Goal: Task Accomplishment & Management: Manage account settings

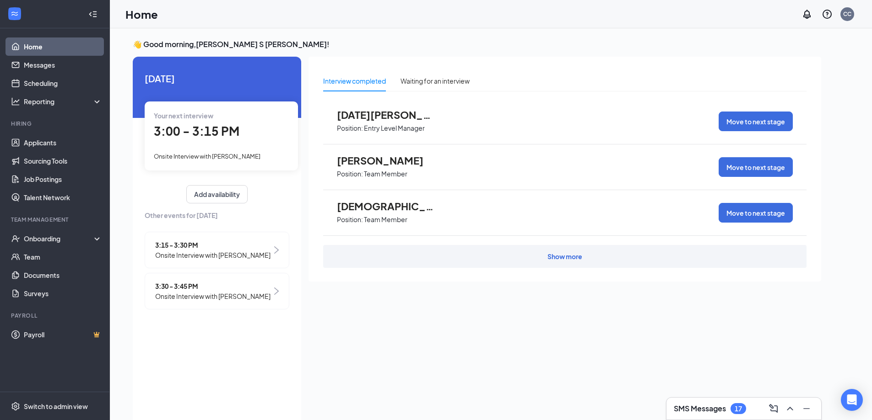
click at [223, 299] on span "Onsite Interview with [PERSON_NAME]" at bounding box center [212, 296] width 115 height 10
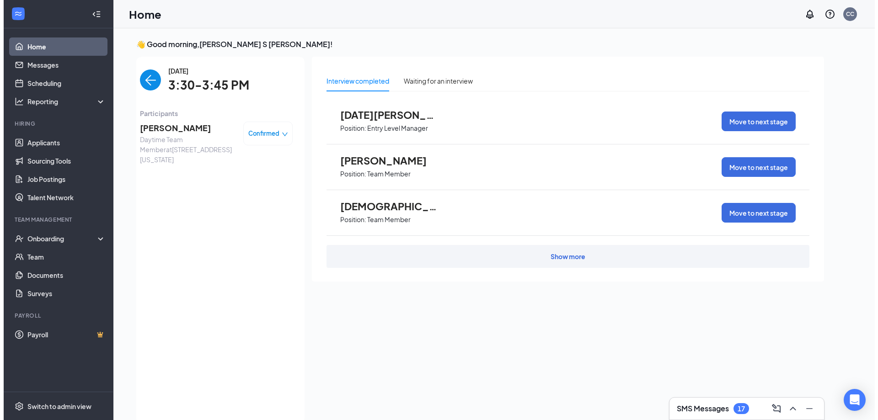
scroll to position [4, 0]
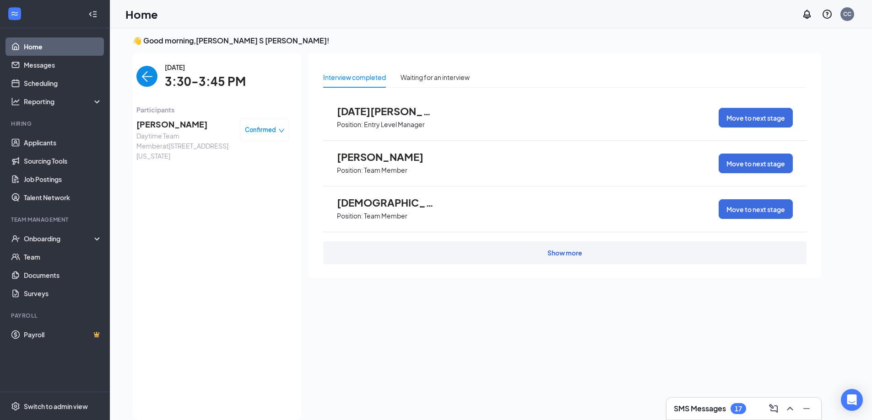
click at [176, 124] on span "[PERSON_NAME]" at bounding box center [184, 124] width 96 height 13
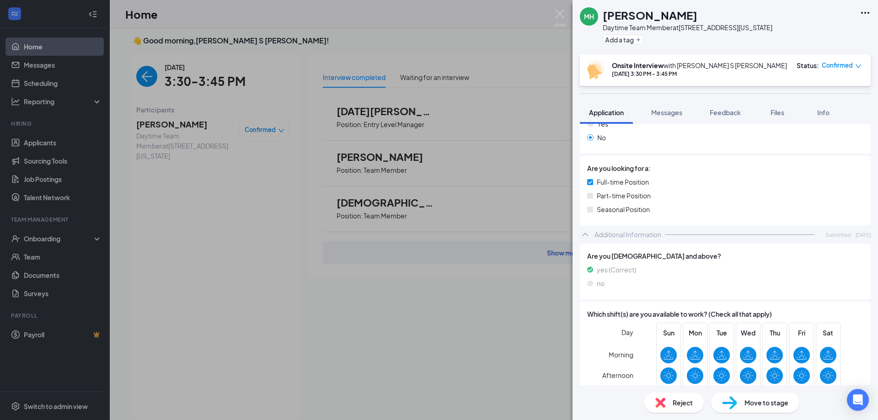
scroll to position [347, 0]
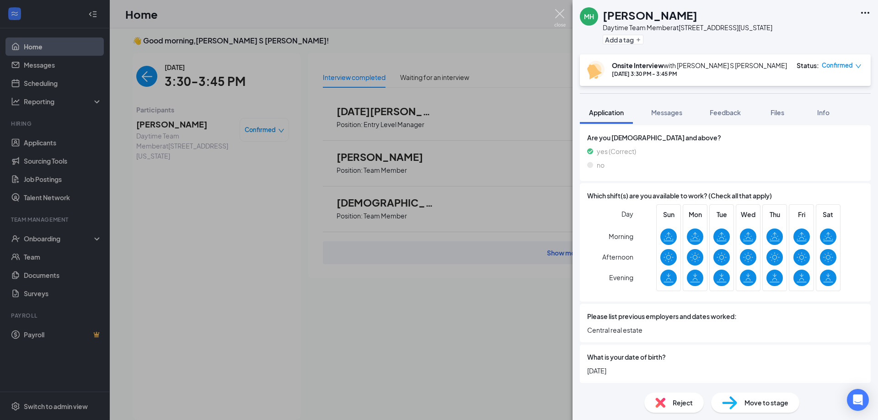
click at [557, 16] on img at bounding box center [560, 18] width 11 height 18
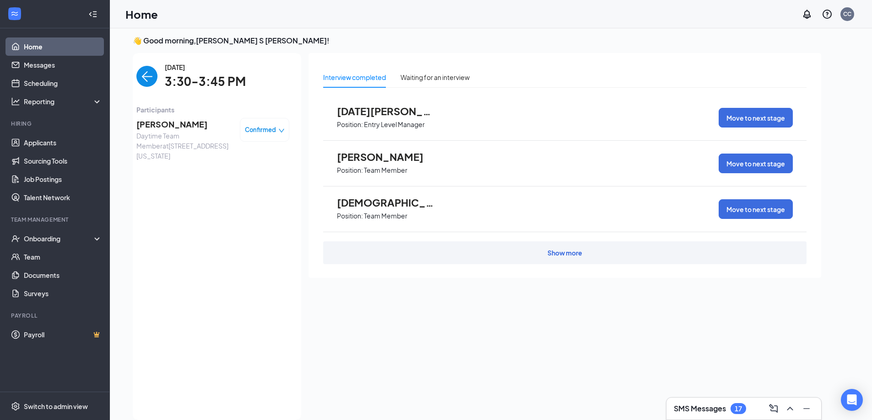
click at [147, 80] on img "back-button" at bounding box center [146, 76] width 21 height 21
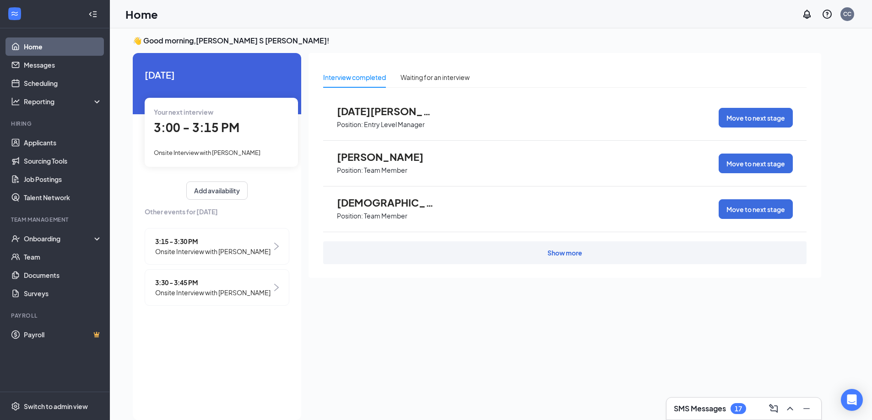
click at [207, 132] on span "3:00 - 3:15 PM" at bounding box center [197, 127] width 86 height 15
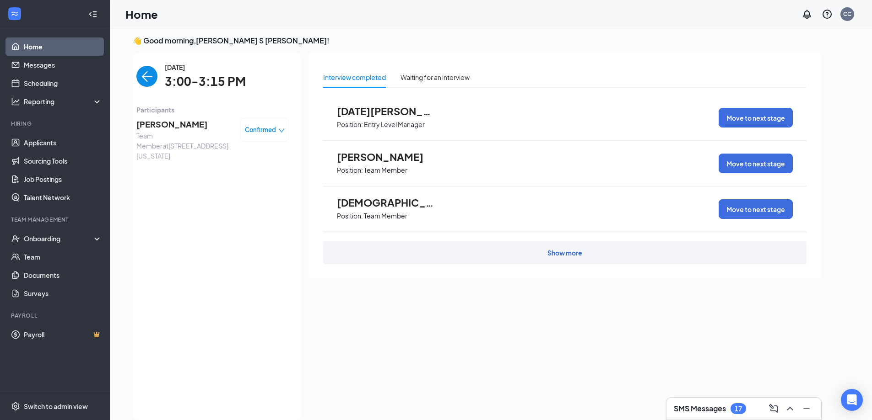
click at [178, 128] on span "[PERSON_NAME]" at bounding box center [184, 124] width 96 height 13
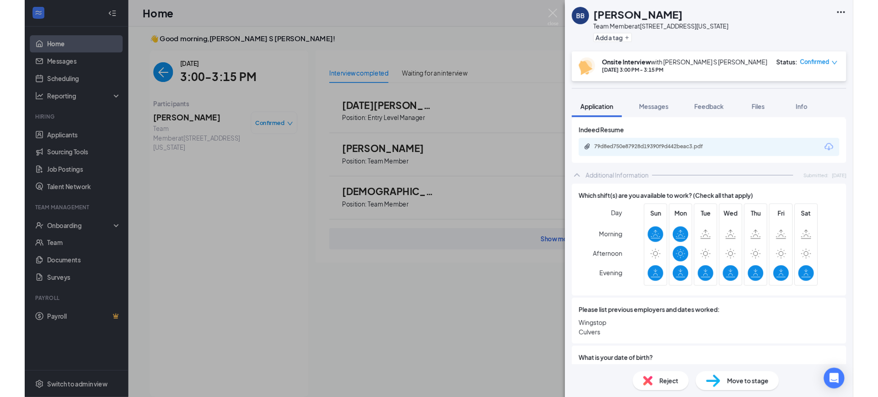
scroll to position [320, 0]
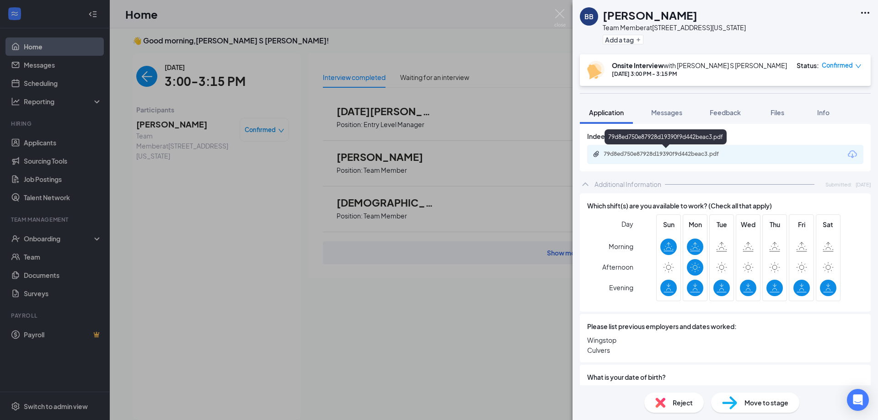
click at [703, 153] on div "79d8ed750e87928d19390f9d442beac3.pdf" at bounding box center [668, 154] width 128 height 7
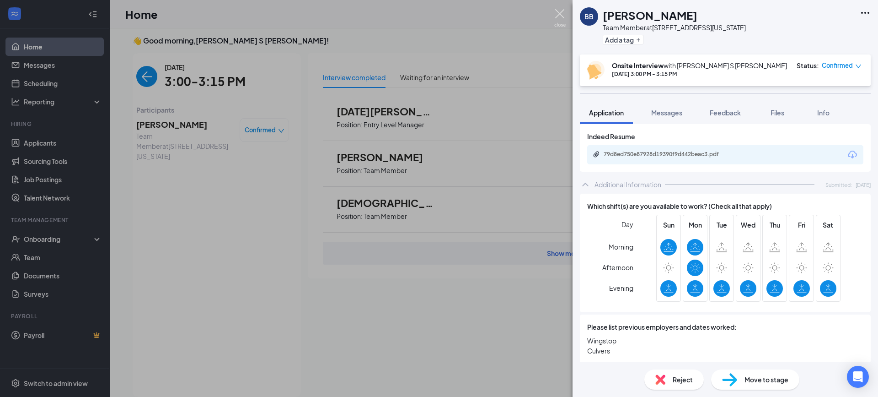
click at [563, 18] on img at bounding box center [560, 18] width 11 height 18
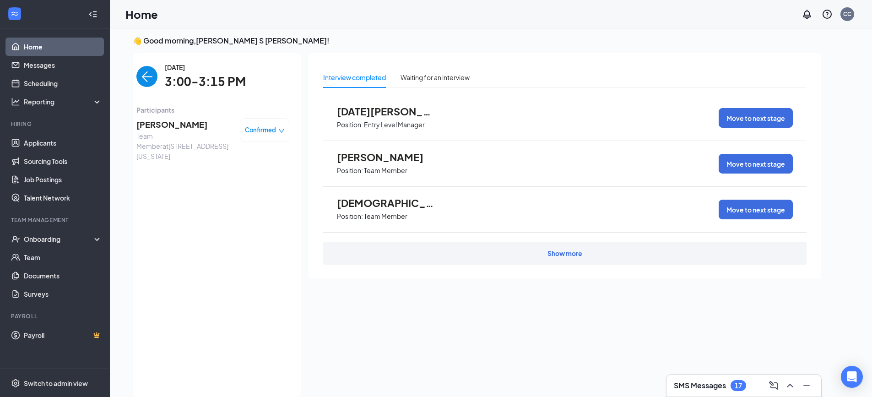
click at [152, 72] on img "back-button" at bounding box center [146, 76] width 21 height 21
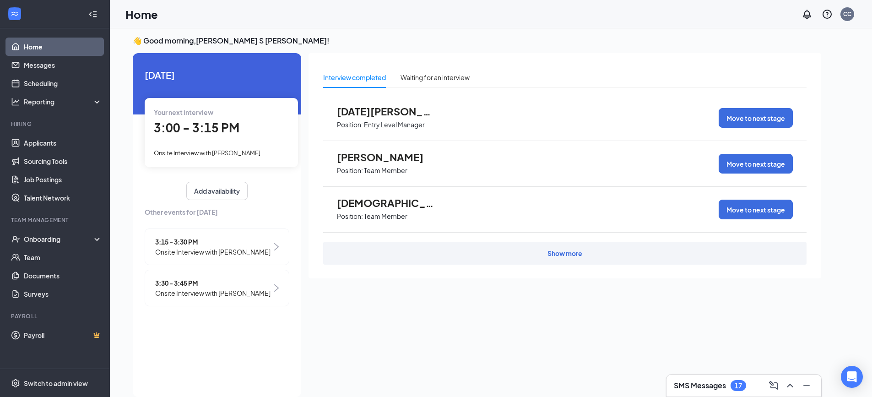
click at [221, 243] on span "3:15 - 3:30 PM" at bounding box center [212, 242] width 115 height 10
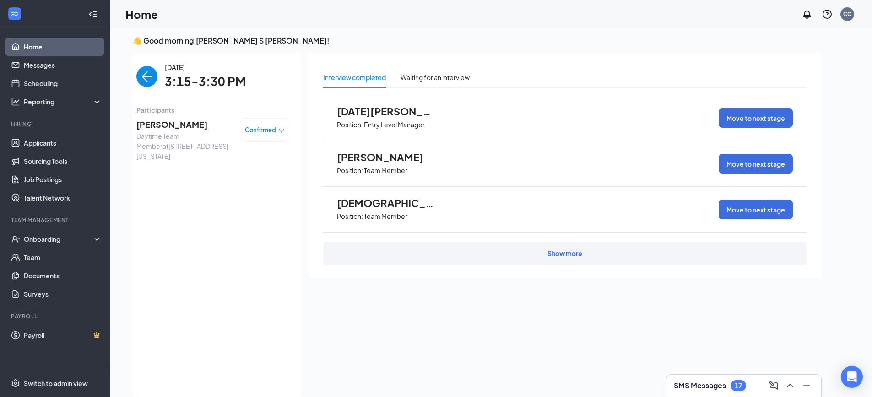
click at [183, 124] on span "[PERSON_NAME]" at bounding box center [184, 124] width 96 height 13
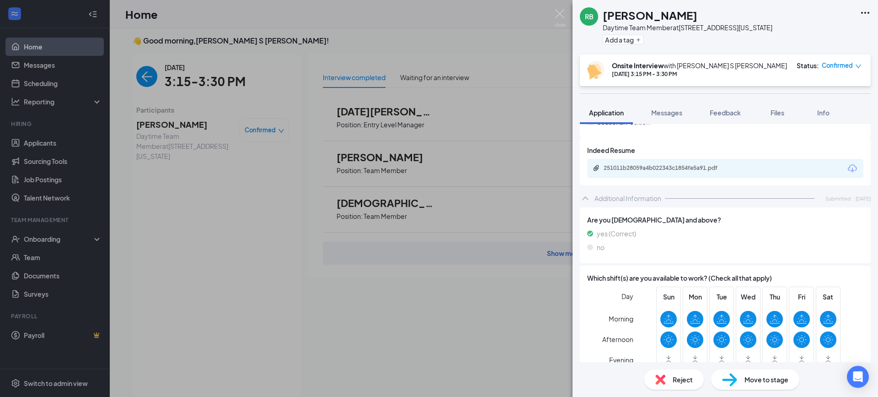
scroll to position [320, 0]
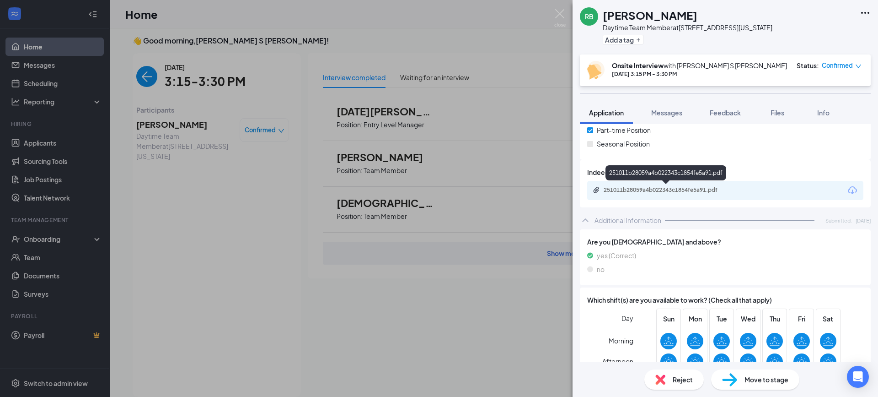
click at [697, 192] on div "251011b28059a4b022343c1854fe5a91.pdf" at bounding box center [668, 189] width 128 height 7
click at [563, 16] on img at bounding box center [560, 18] width 11 height 18
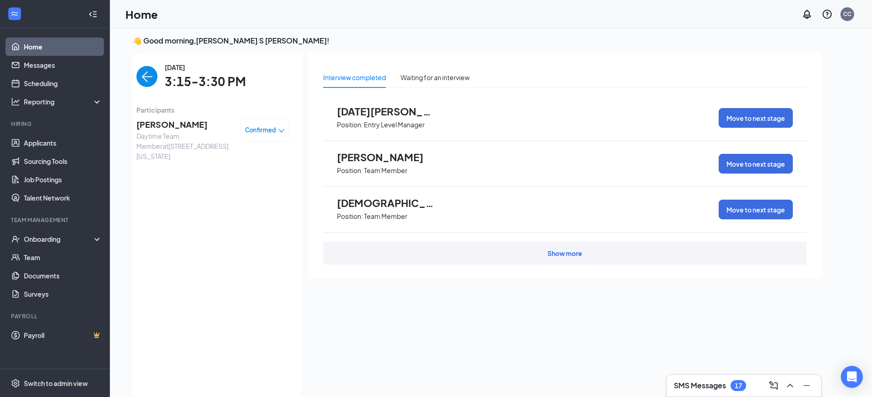
click at [142, 82] on img "back-button" at bounding box center [146, 76] width 21 height 21
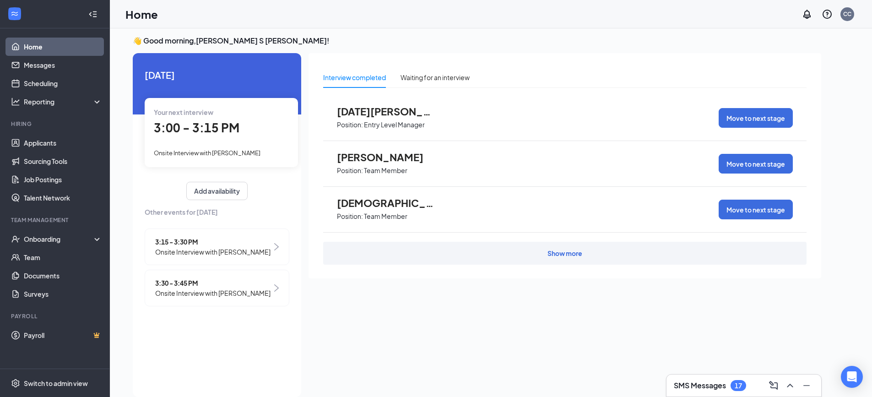
click at [247, 290] on span "Onsite Interview with [PERSON_NAME]" at bounding box center [212, 293] width 115 height 10
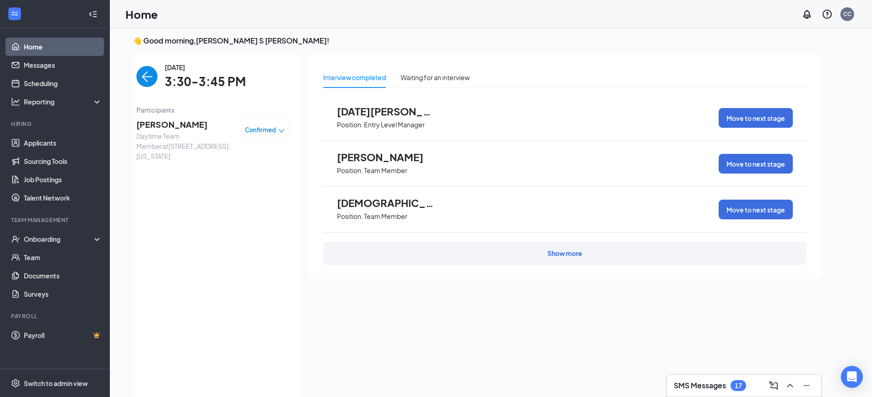
click at [183, 118] on span "[PERSON_NAME]" at bounding box center [184, 124] width 96 height 13
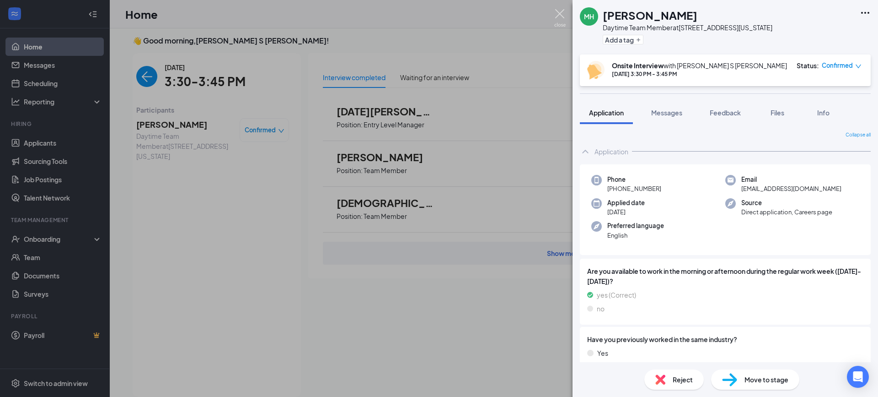
click at [558, 15] on img at bounding box center [560, 18] width 11 height 18
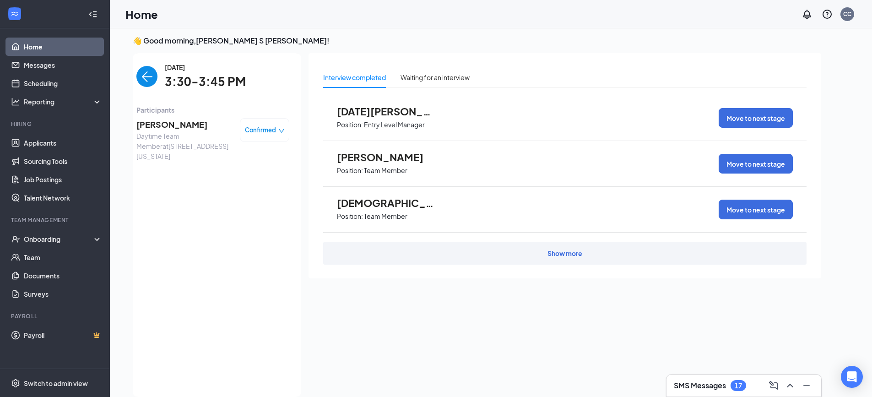
click at [146, 78] on img "back-button" at bounding box center [146, 76] width 21 height 21
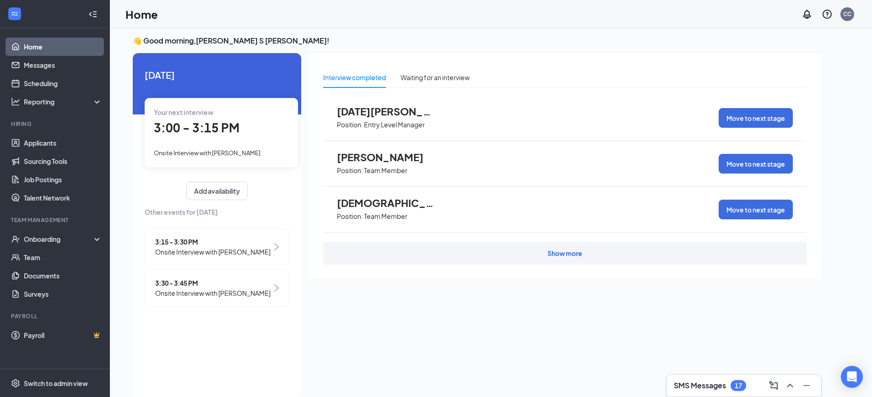
click at [182, 122] on span "3:00 - 3:15 PM" at bounding box center [197, 127] width 86 height 15
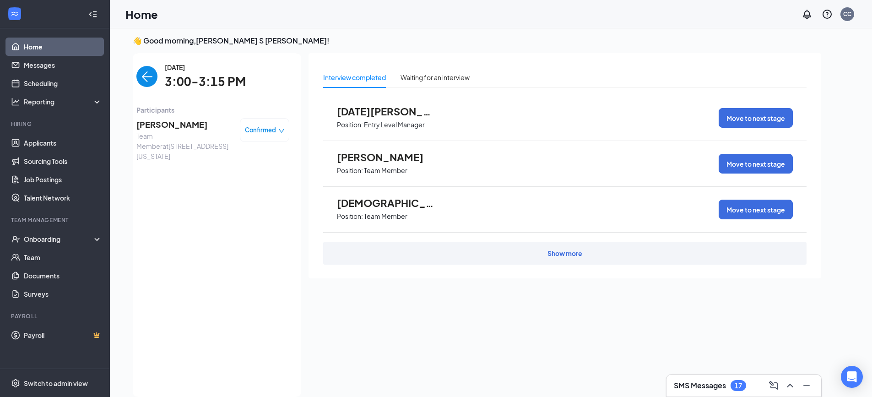
click at [188, 128] on span "[PERSON_NAME]" at bounding box center [184, 124] width 96 height 13
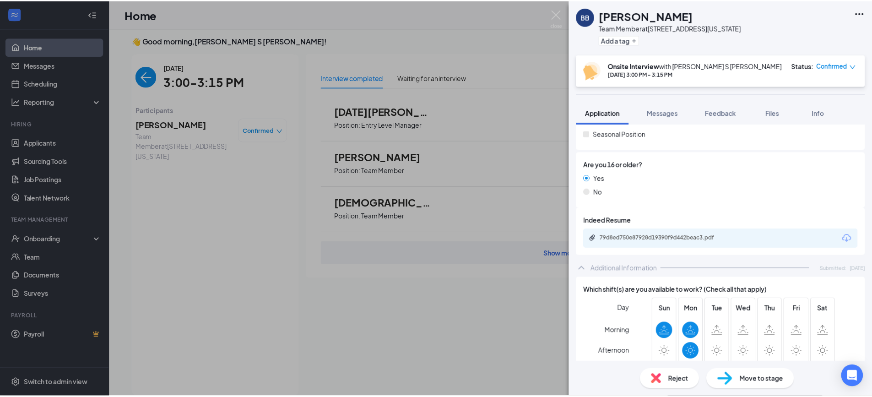
scroll to position [229, 0]
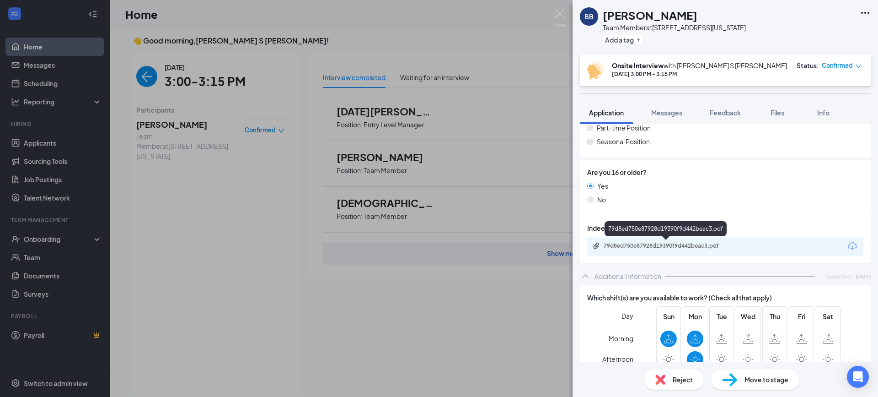
click at [716, 245] on div "79d8ed750e87928d19390f9d442beac3.pdf" at bounding box center [668, 245] width 128 height 7
click at [563, 13] on img at bounding box center [560, 18] width 11 height 18
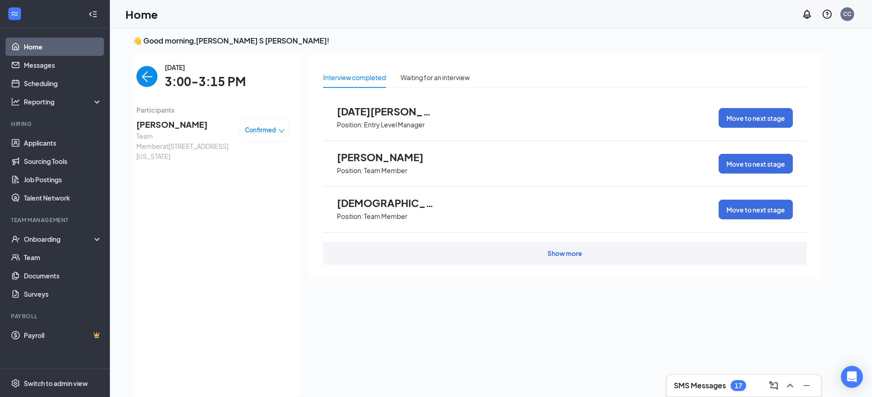
click at [140, 78] on img "back-button" at bounding box center [146, 76] width 21 height 21
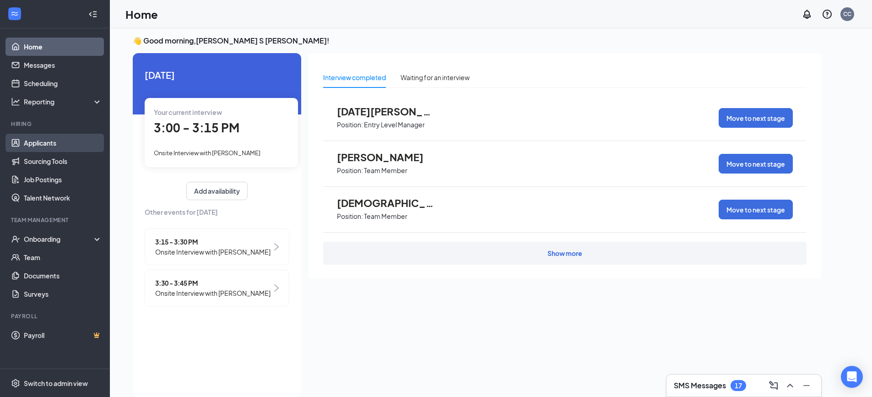
click at [46, 138] on link "Applicants" at bounding box center [63, 143] width 78 height 18
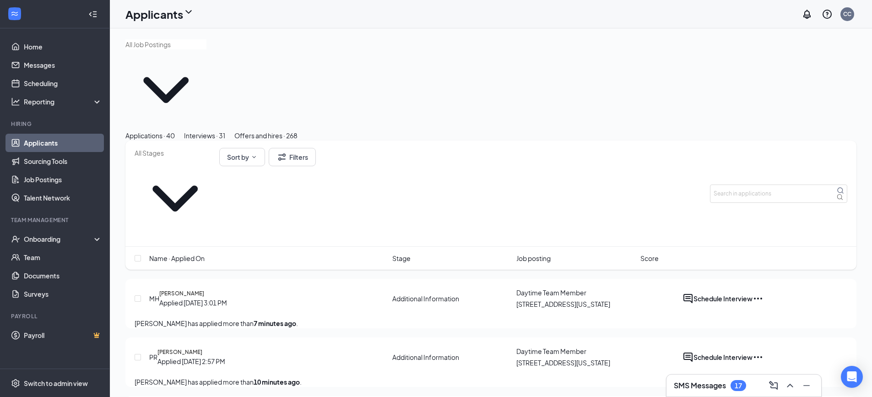
click at [225, 130] on div "Interviews · 31" at bounding box center [204, 135] width 41 height 10
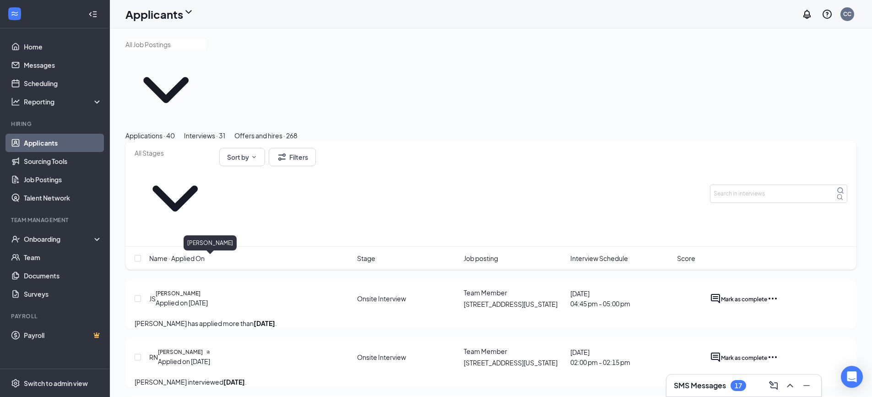
click at [196, 348] on h5 "[PERSON_NAME]" at bounding box center [180, 352] width 45 height 8
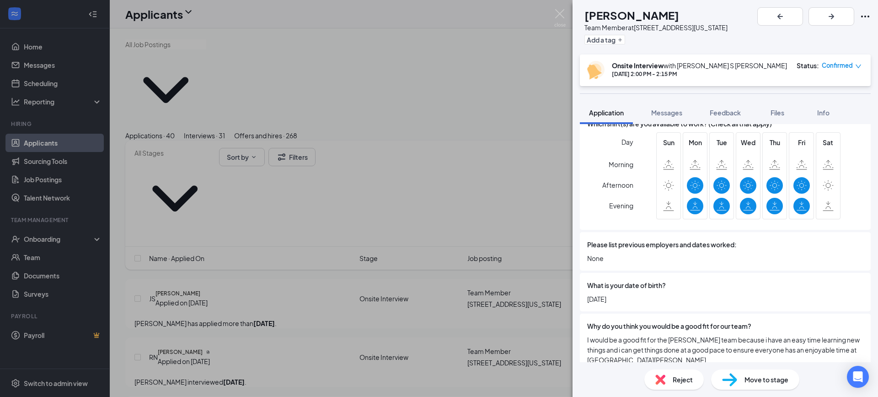
scroll to position [412, 0]
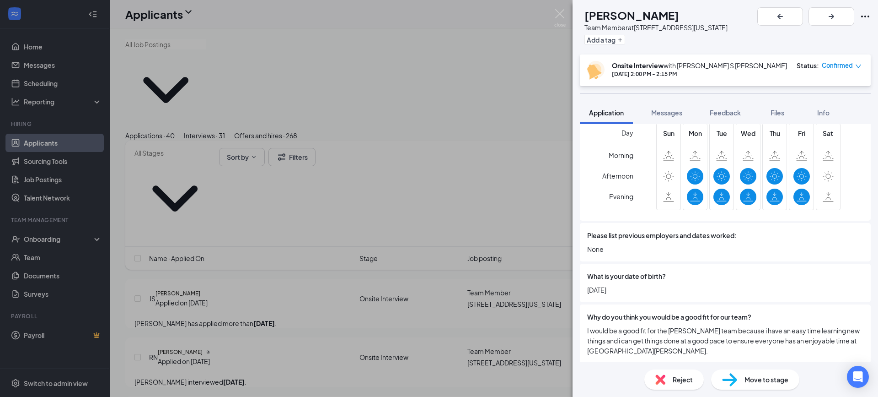
click at [681, 378] on span "Reject" at bounding box center [683, 379] width 20 height 10
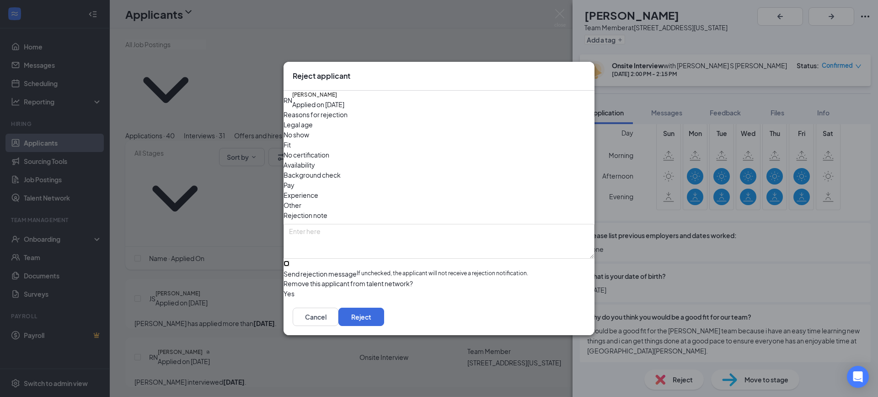
click at [290, 260] on input "Send rejection message If unchecked, the applicant will not receive a rejection…" at bounding box center [287, 263] width 6 height 6
checkbox input "true"
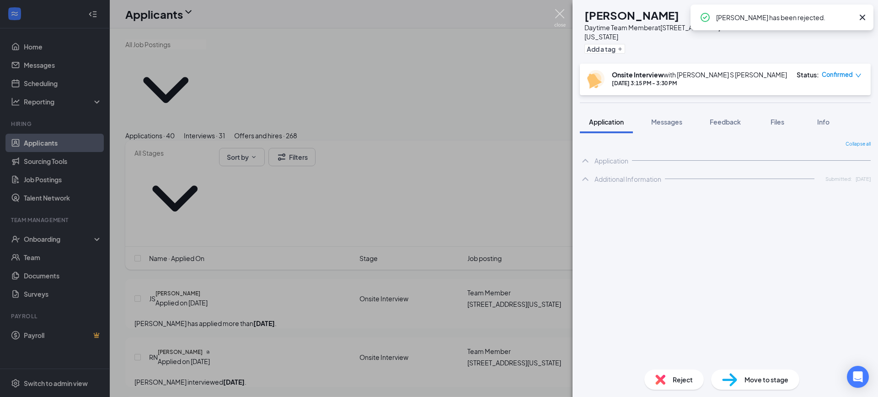
click at [561, 13] on img at bounding box center [560, 18] width 11 height 18
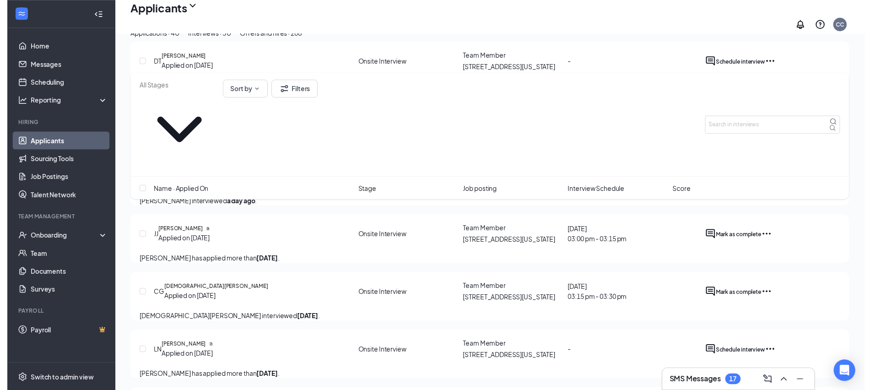
scroll to position [732, 0]
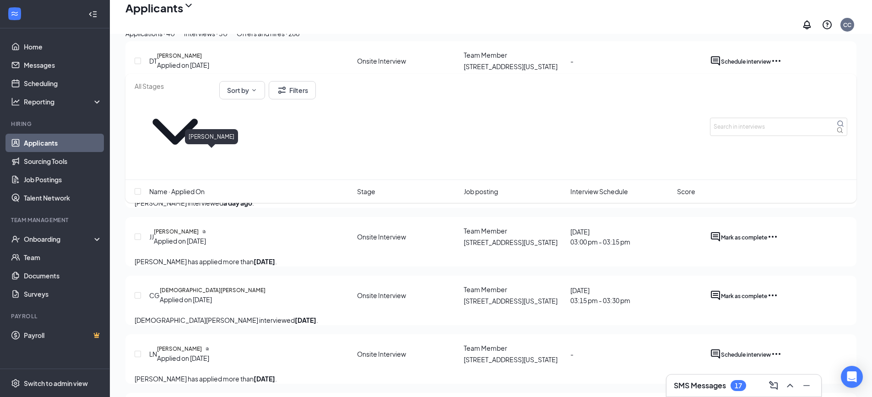
click at [201, 118] on h5 "[PERSON_NAME]" at bounding box center [178, 114] width 45 height 8
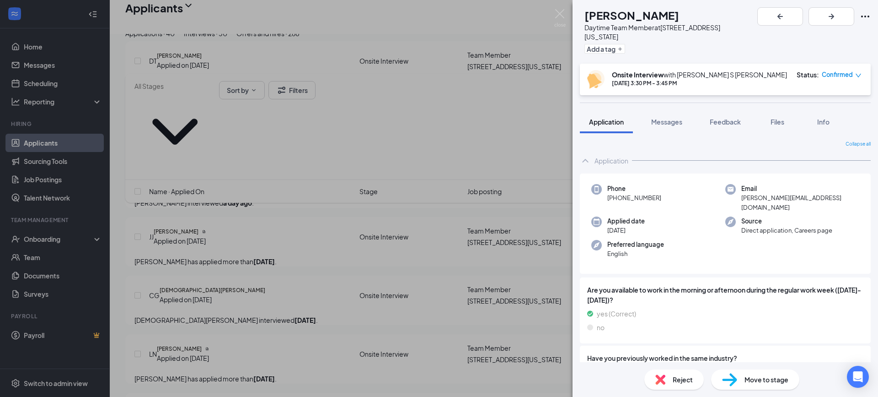
click at [678, 382] on span "Reject" at bounding box center [683, 379] width 20 height 10
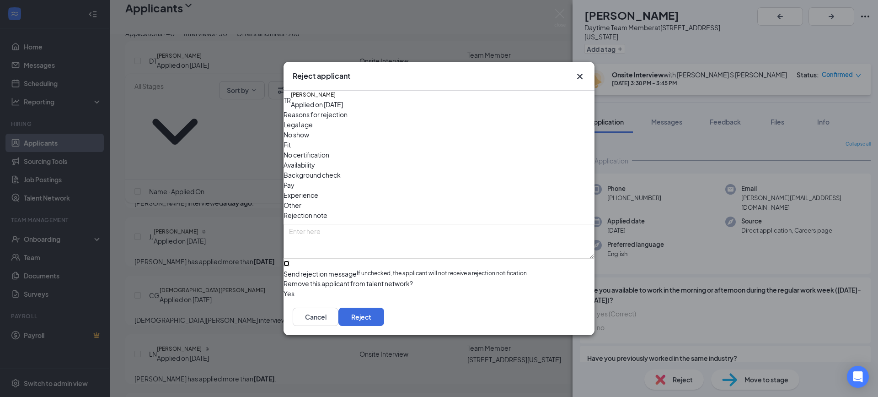
drag, startPoint x: 300, startPoint y: 245, endPoint x: 336, endPoint y: 257, distance: 38.2
click at [290, 260] on input "Send rejection message If unchecked, the applicant will not receive a rejection…" at bounding box center [287, 263] width 6 height 6
checkbox input "true"
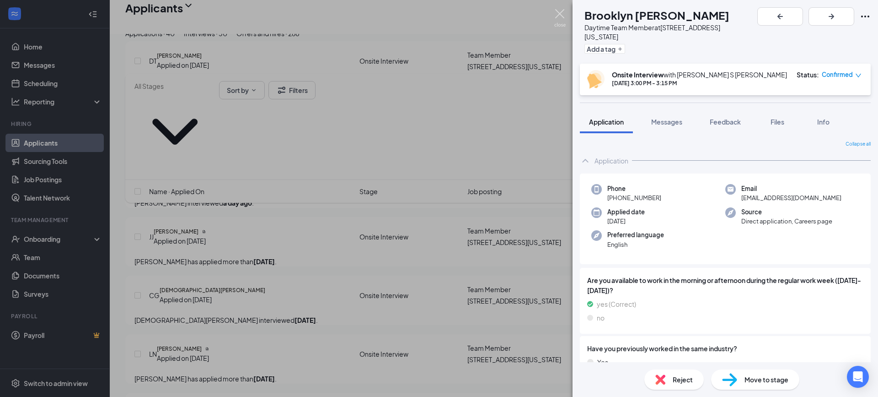
click at [561, 16] on img at bounding box center [560, 18] width 11 height 18
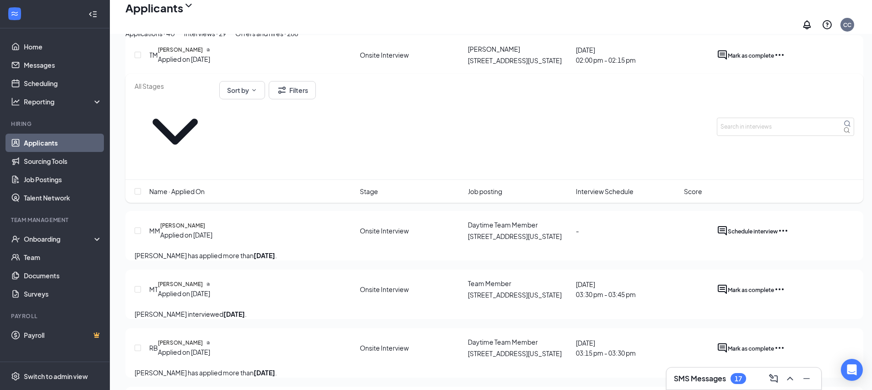
scroll to position [1144, 0]
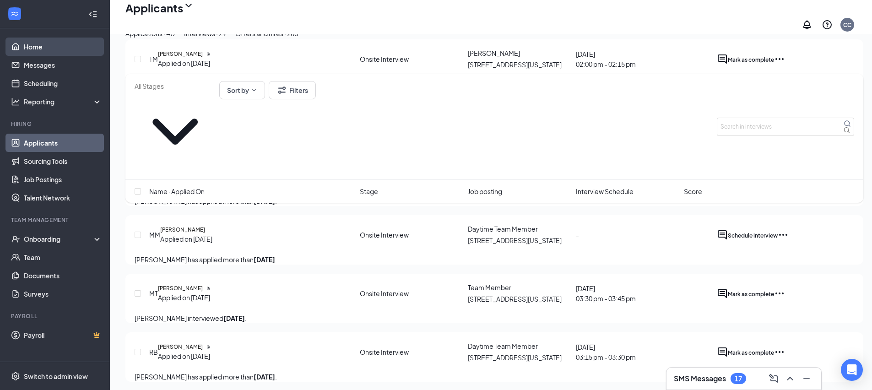
click at [49, 42] on link "Home" at bounding box center [63, 47] width 78 height 18
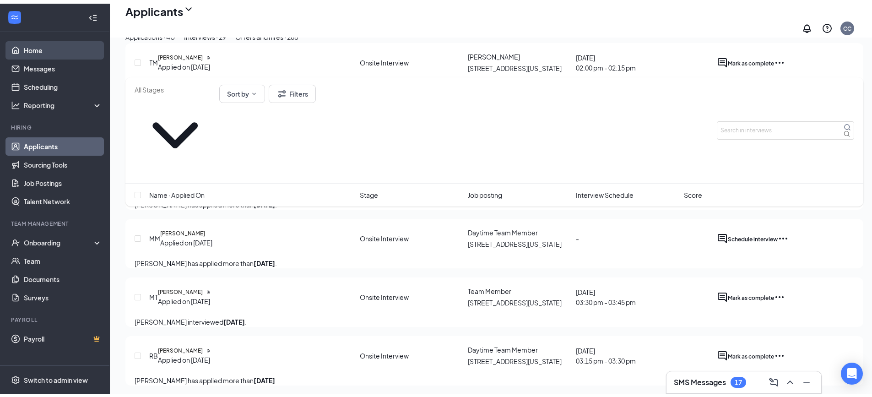
scroll to position [19, 0]
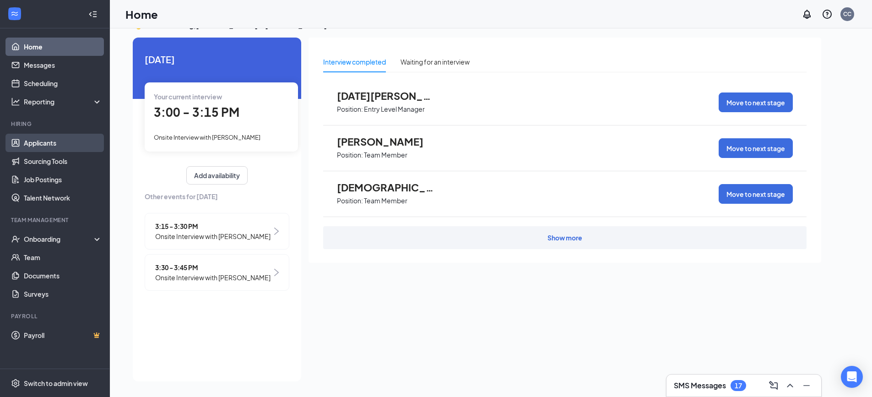
click at [40, 147] on link "Applicants" at bounding box center [63, 143] width 78 height 18
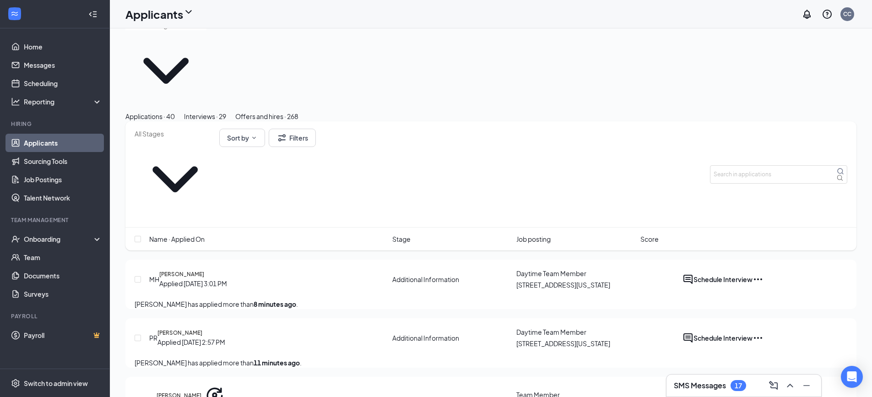
click at [226, 111] on div "Interviews · 29" at bounding box center [205, 116] width 42 height 10
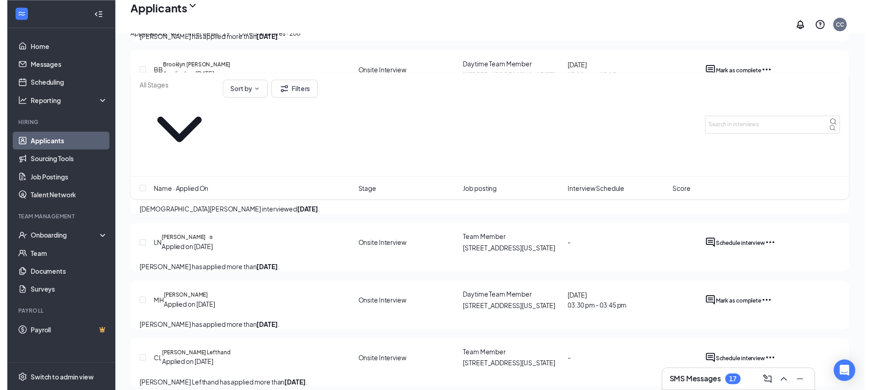
scroll to position [797, 0]
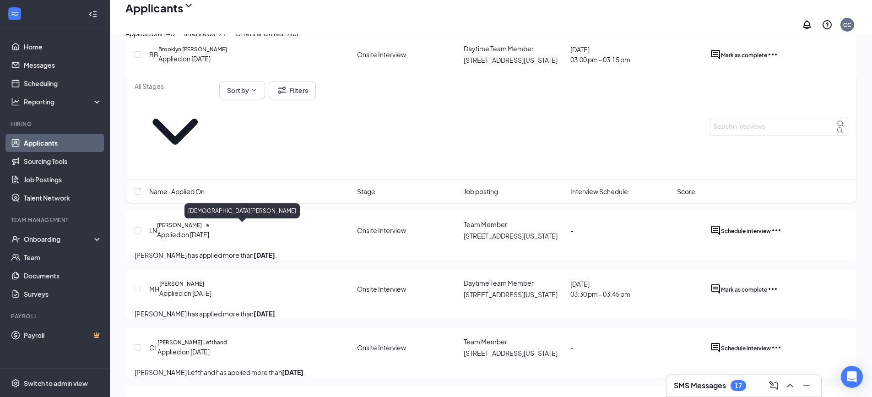
click at [196, 171] on h5 "[DEMOGRAPHIC_DATA][PERSON_NAME]" at bounding box center [213, 166] width 106 height 8
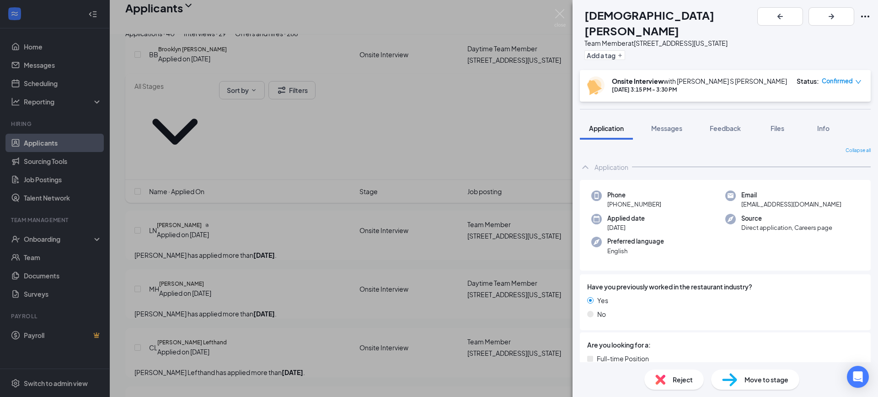
click at [674, 377] on span "Reject" at bounding box center [683, 379] width 20 height 10
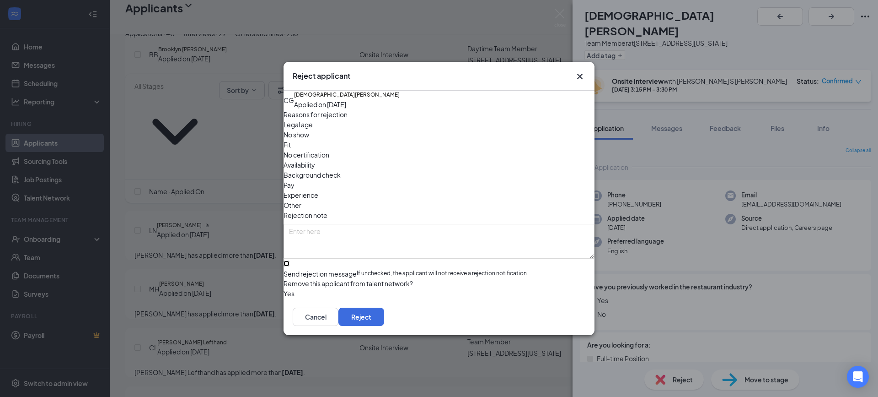
click at [290, 260] on input "Send rejection message If unchecked, the applicant will not receive a rejection…" at bounding box center [287, 263] width 6 height 6
checkbox input "true"
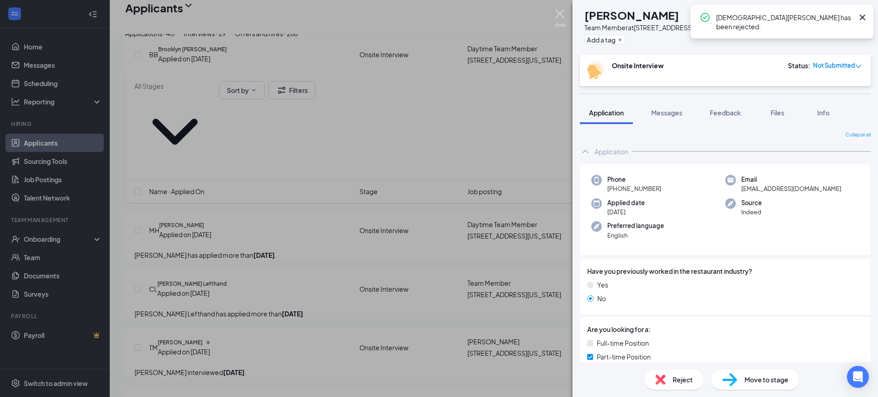
click at [565, 13] on img at bounding box center [560, 18] width 11 height 18
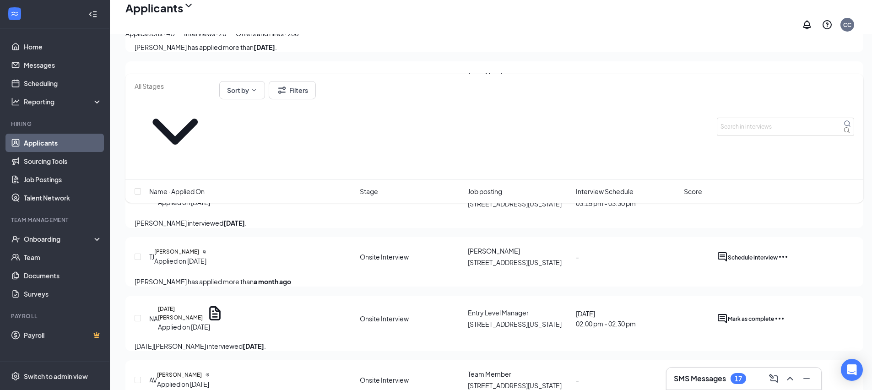
scroll to position [1300, 0]
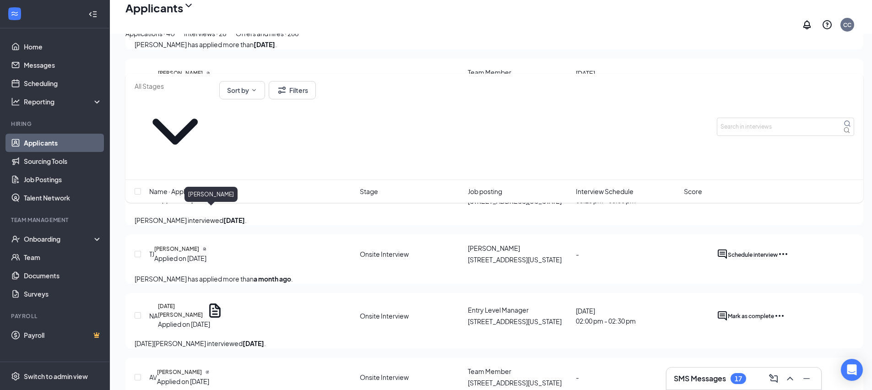
click at [194, 77] on h5 "[PERSON_NAME]" at bounding box center [180, 73] width 45 height 8
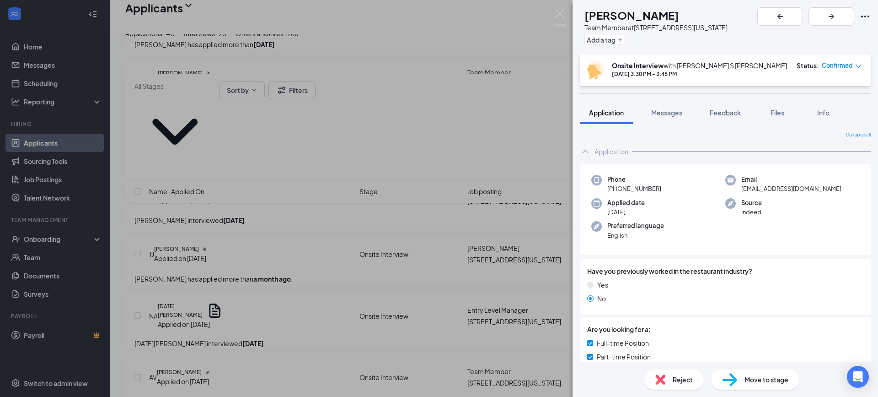
click at [673, 382] on span "Reject" at bounding box center [683, 379] width 20 height 10
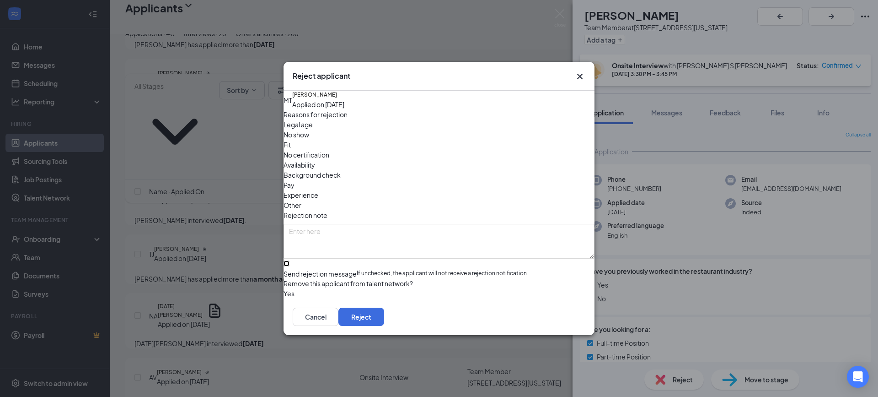
click at [290, 260] on input "Send rejection message If unchecked, the applicant will not receive a rejection…" at bounding box center [287, 263] width 6 height 6
checkbox input "true"
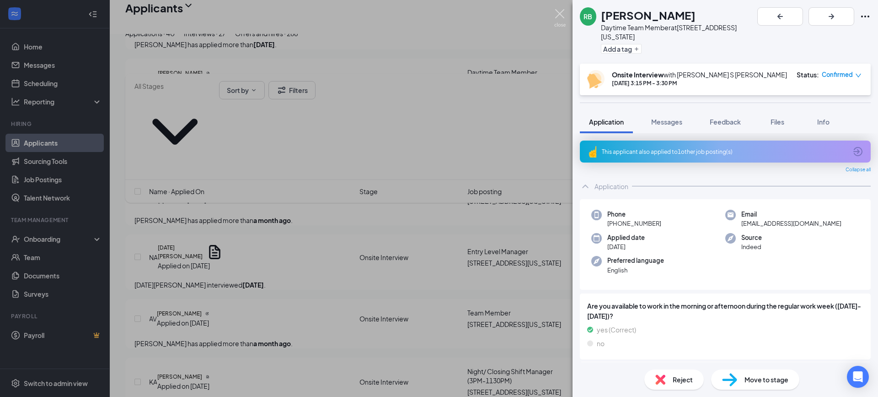
click at [557, 13] on img at bounding box center [560, 18] width 11 height 18
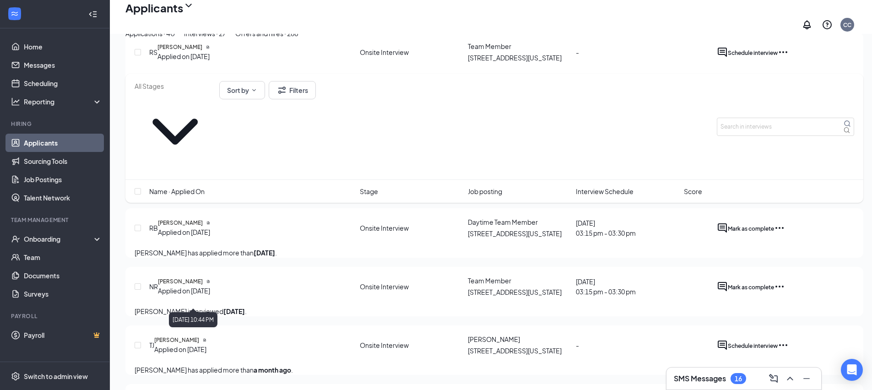
scroll to position [1071, 0]
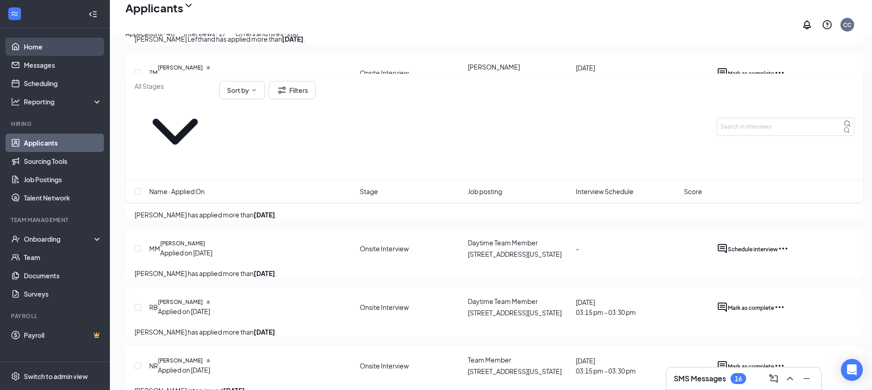
click at [24, 46] on link "Home" at bounding box center [63, 47] width 78 height 18
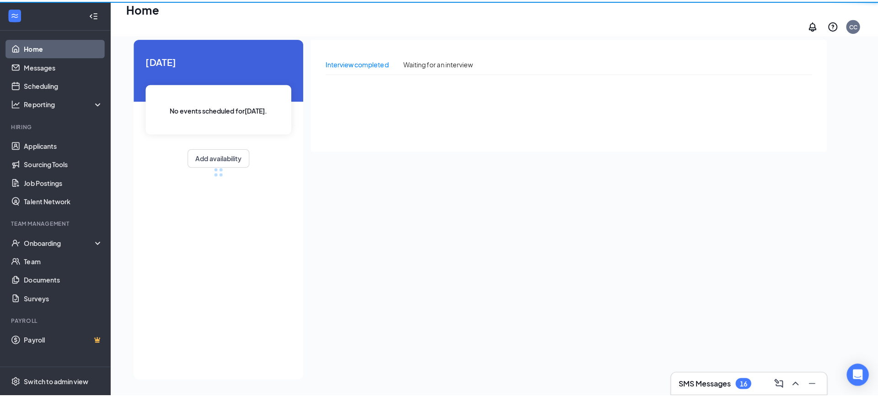
scroll to position [19, 0]
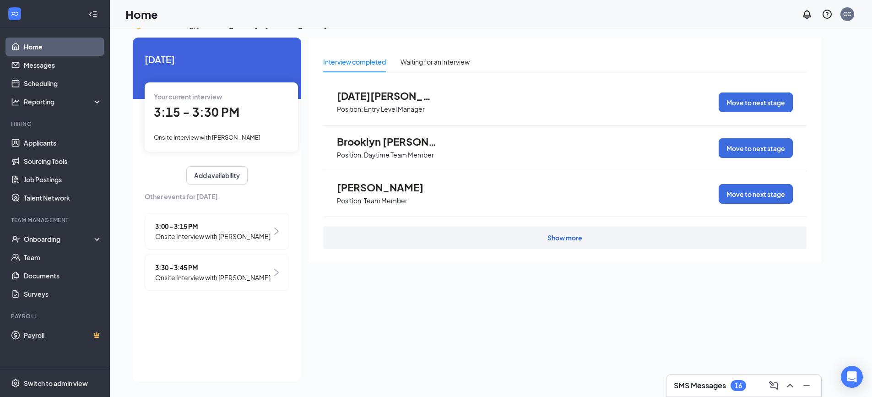
click at [236, 135] on span "Onsite Interview with [PERSON_NAME]" at bounding box center [207, 137] width 107 height 7
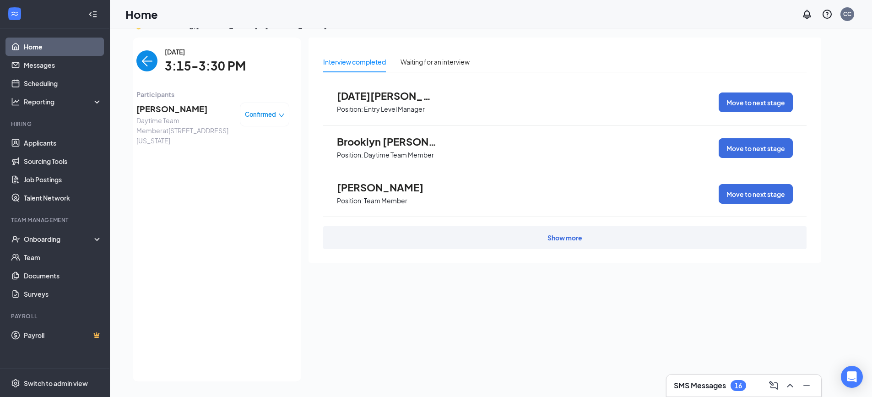
click at [159, 110] on span "[PERSON_NAME]" at bounding box center [184, 108] width 96 height 13
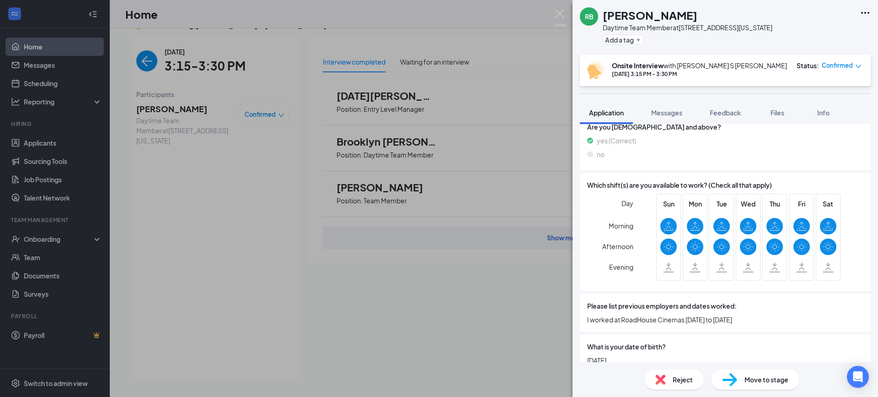
scroll to position [448, 0]
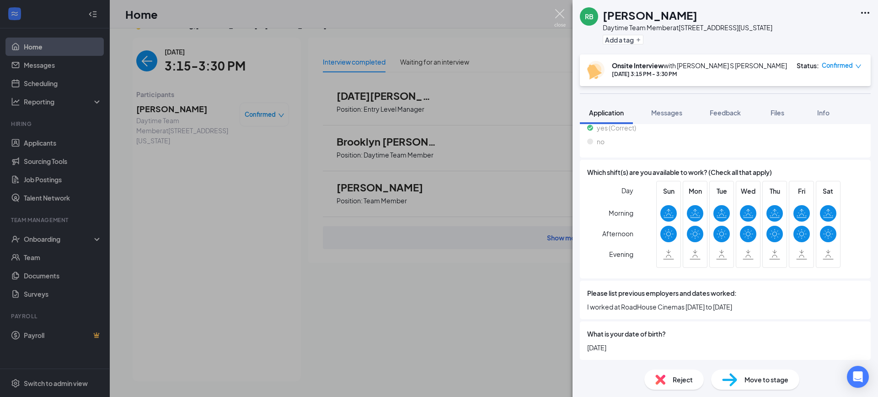
click at [561, 15] on img at bounding box center [560, 18] width 11 height 18
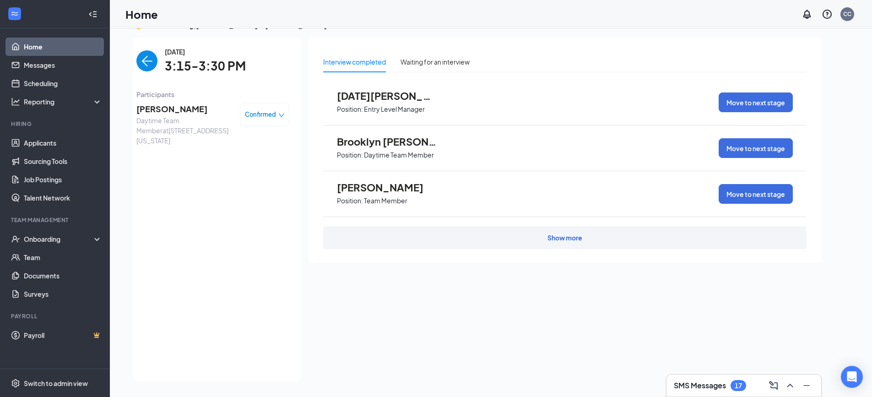
click at [143, 58] on img "back-button" at bounding box center [146, 60] width 21 height 21
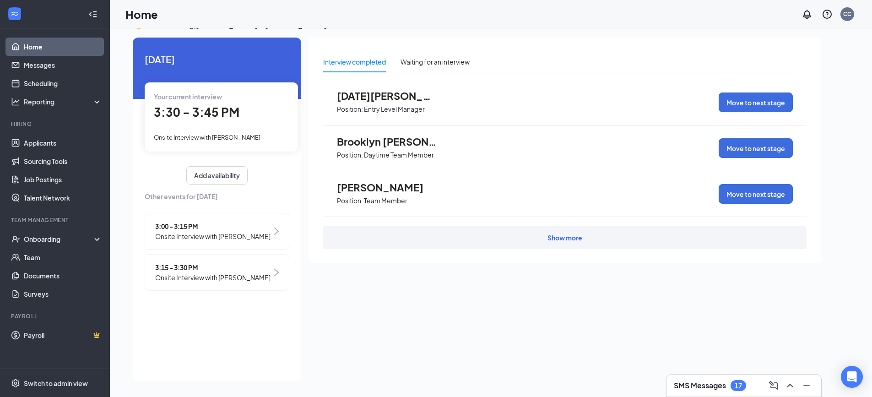
click at [206, 123] on div "Your current interview 3:30 - 3:45 PM Onsite Interview with [PERSON_NAME]" at bounding box center [221, 116] width 153 height 69
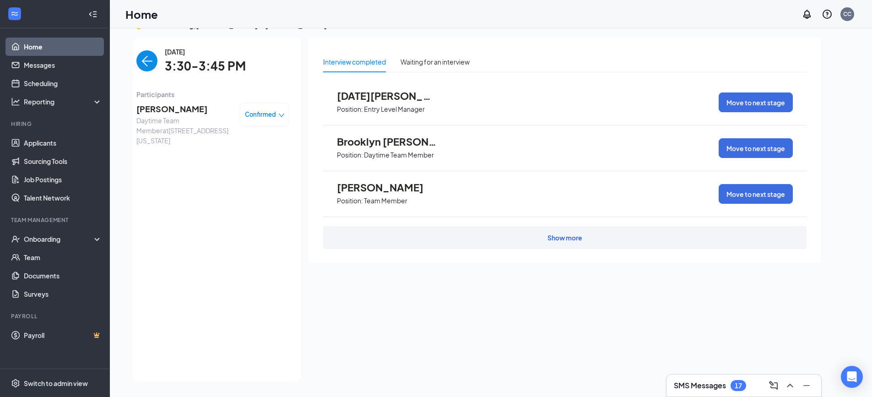
click at [190, 102] on span "[PERSON_NAME]" at bounding box center [184, 108] width 96 height 13
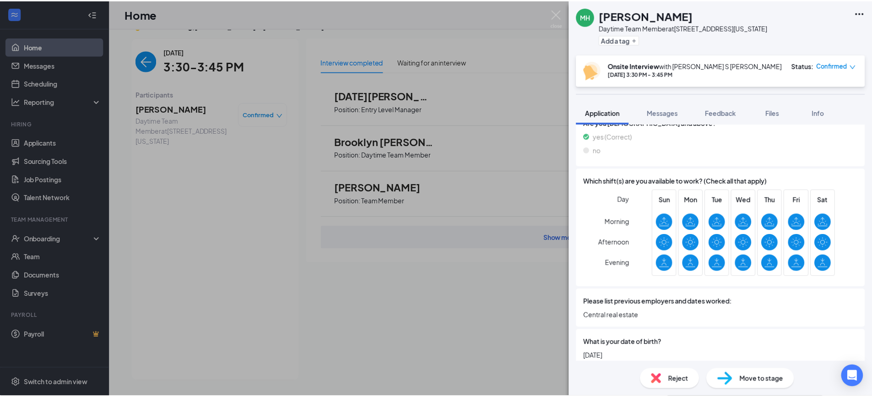
scroll to position [371, 0]
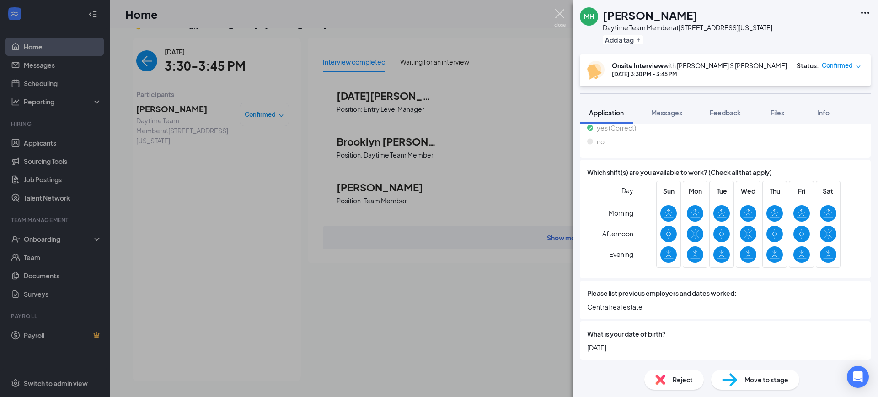
click at [560, 19] on img at bounding box center [560, 18] width 11 height 18
